Goal: Task Accomplishment & Management: Use online tool/utility

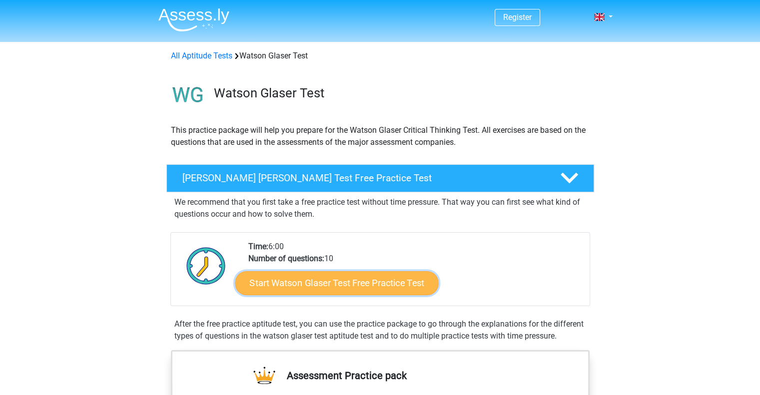
click at [343, 278] on link "Start Watson Glaser Test Free Practice Test" at bounding box center [336, 283] width 203 height 24
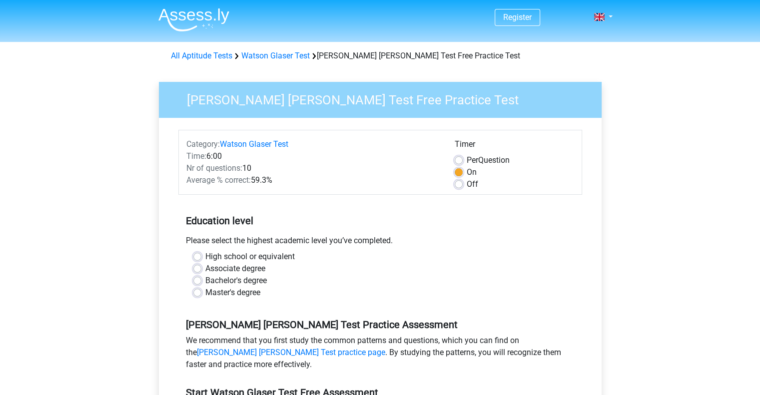
click at [205, 281] on label "Bachelor's degree" at bounding box center [235, 281] width 61 height 12
click at [195, 281] on input "Bachelor's degree" at bounding box center [197, 280] width 8 height 10
radio input "true"
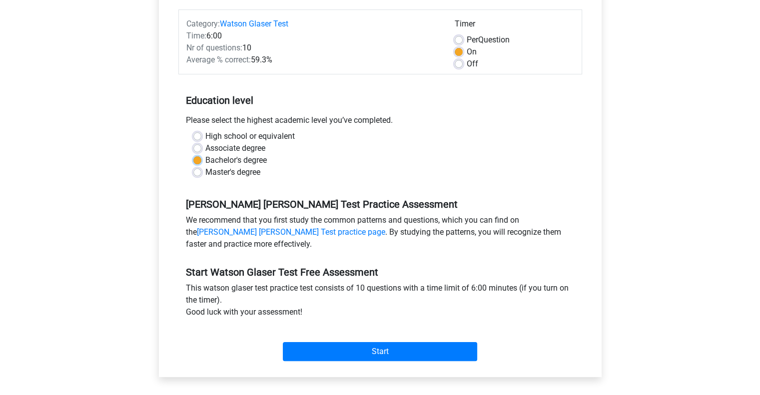
scroll to position [200, 0]
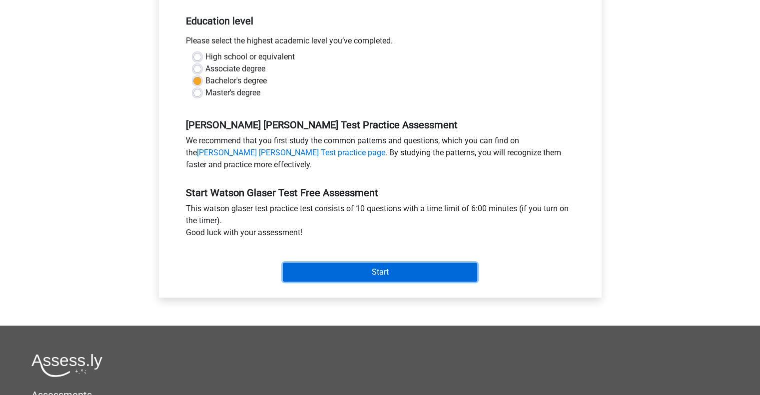
click at [385, 267] on input "Start" at bounding box center [380, 272] width 194 height 19
